Goal: Use online tool/utility

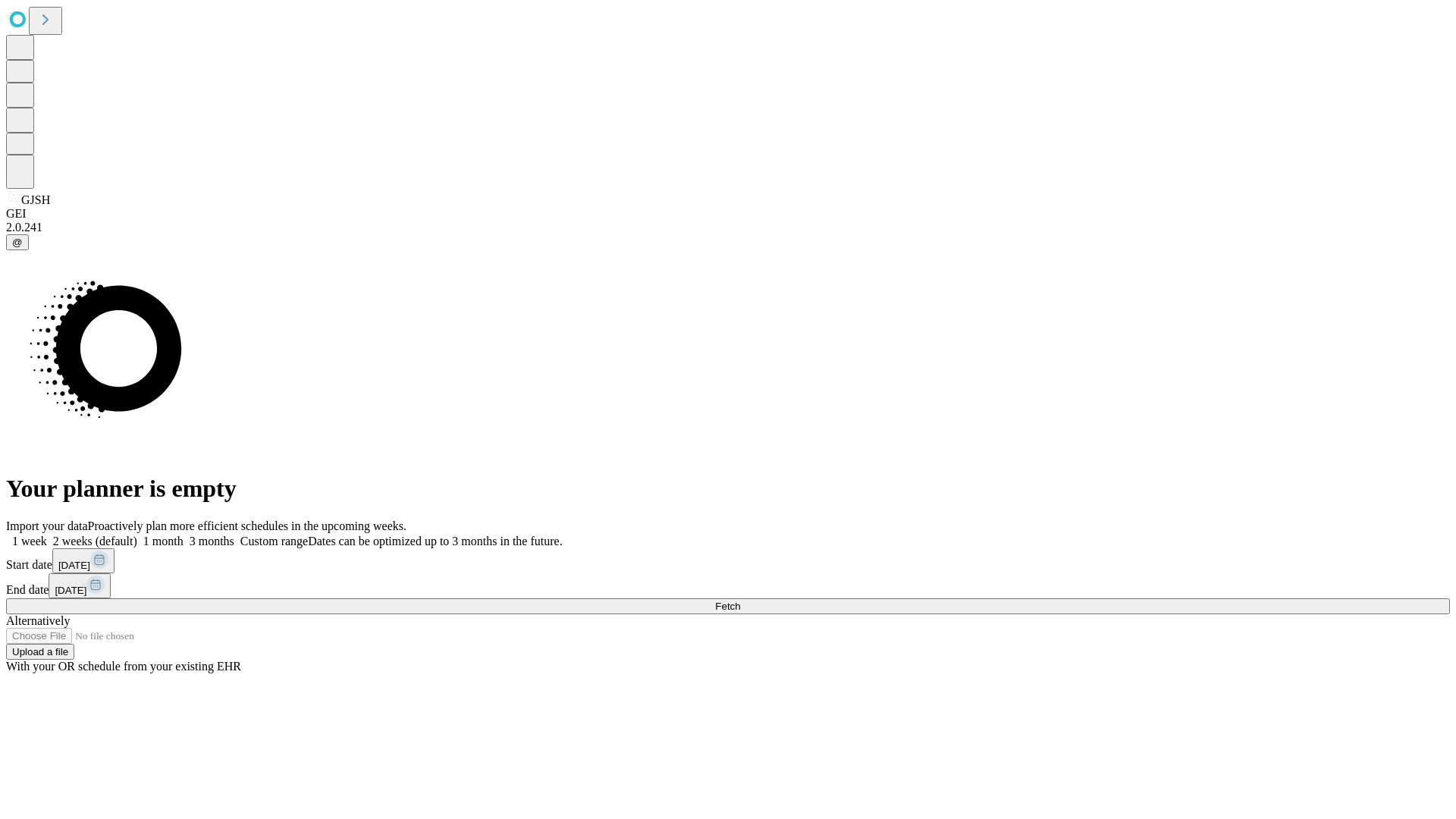
click at [740, 601] on span "Fetch" at bounding box center [728, 606] width 25 height 12
